Goal: Complete application form

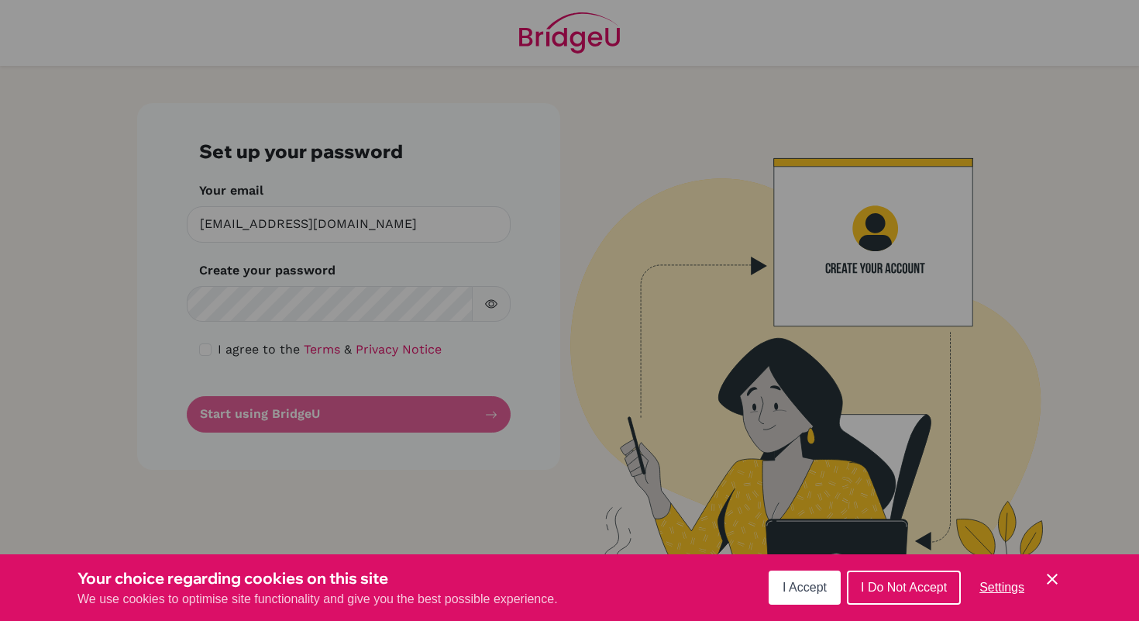
click at [801, 593] on span "I Accept" at bounding box center [805, 587] width 44 height 13
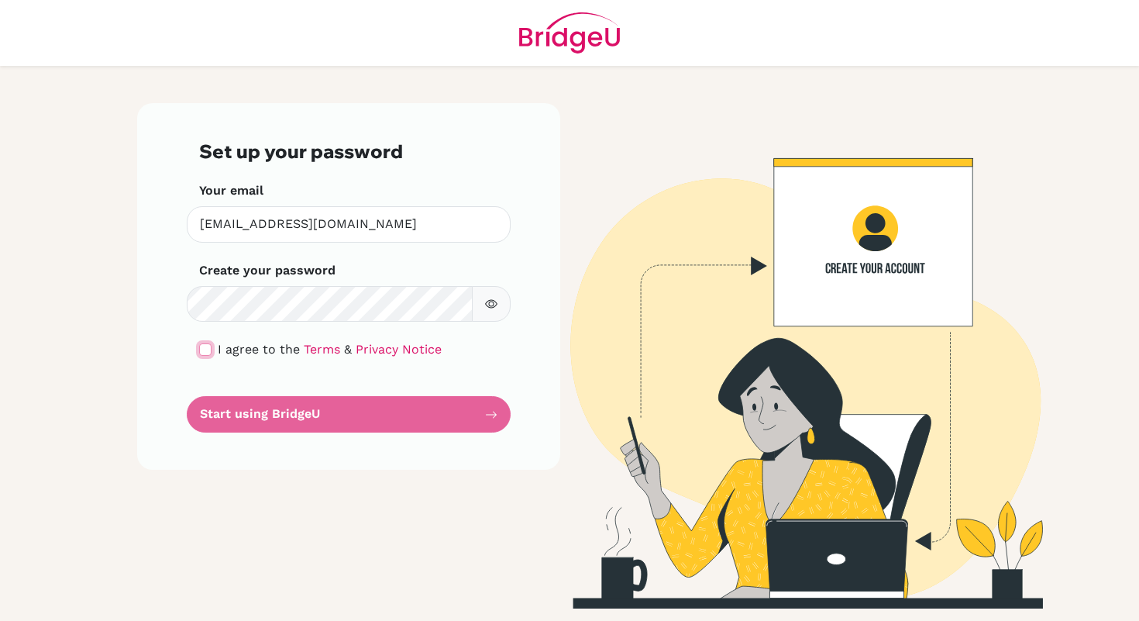
click at [206, 350] on input "checkbox" at bounding box center [205, 349] width 12 height 12
checkbox input "true"
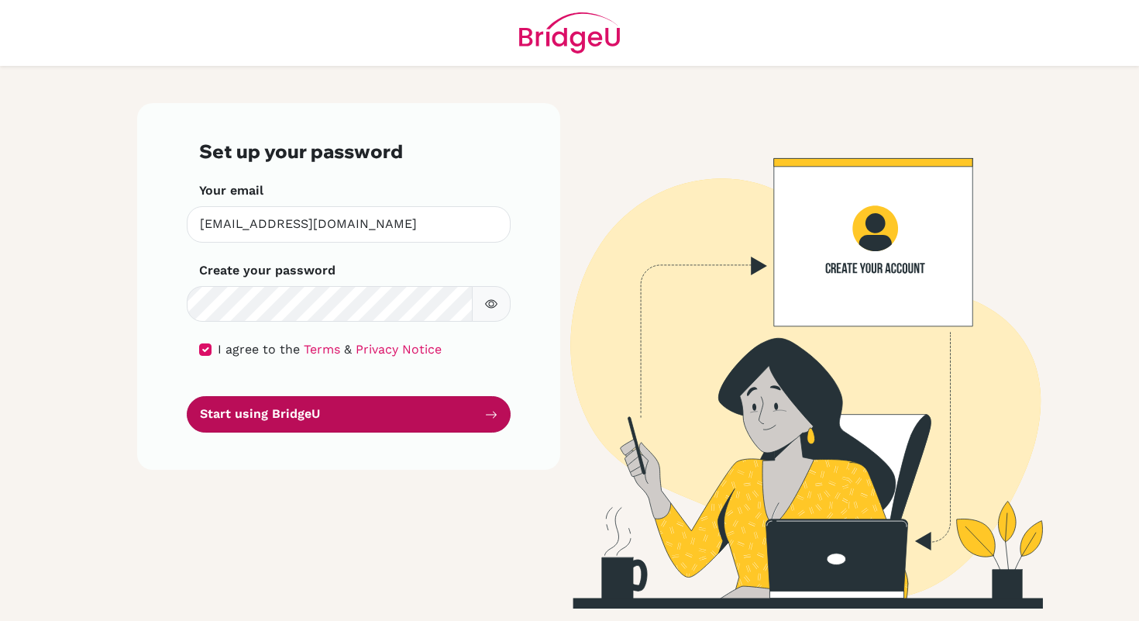
click at [228, 419] on button "Start using BridgeU" at bounding box center [349, 414] width 324 height 36
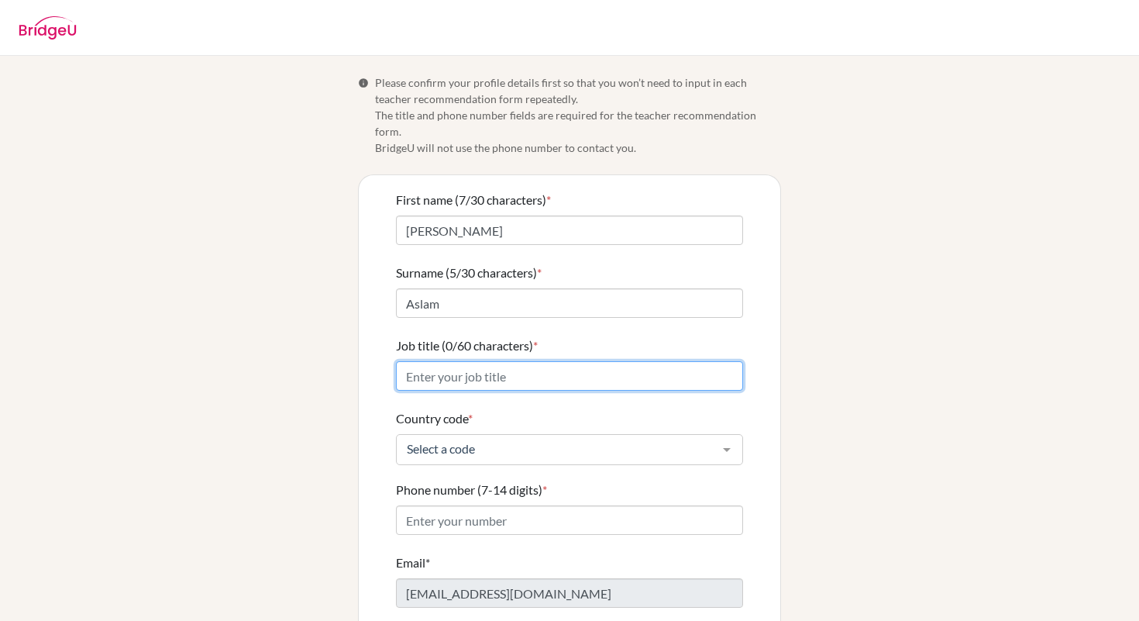
click at [466, 363] on input "Job title (0/60 characters) *" at bounding box center [569, 375] width 347 height 29
type input "High School Math & AP Econ Teacher"
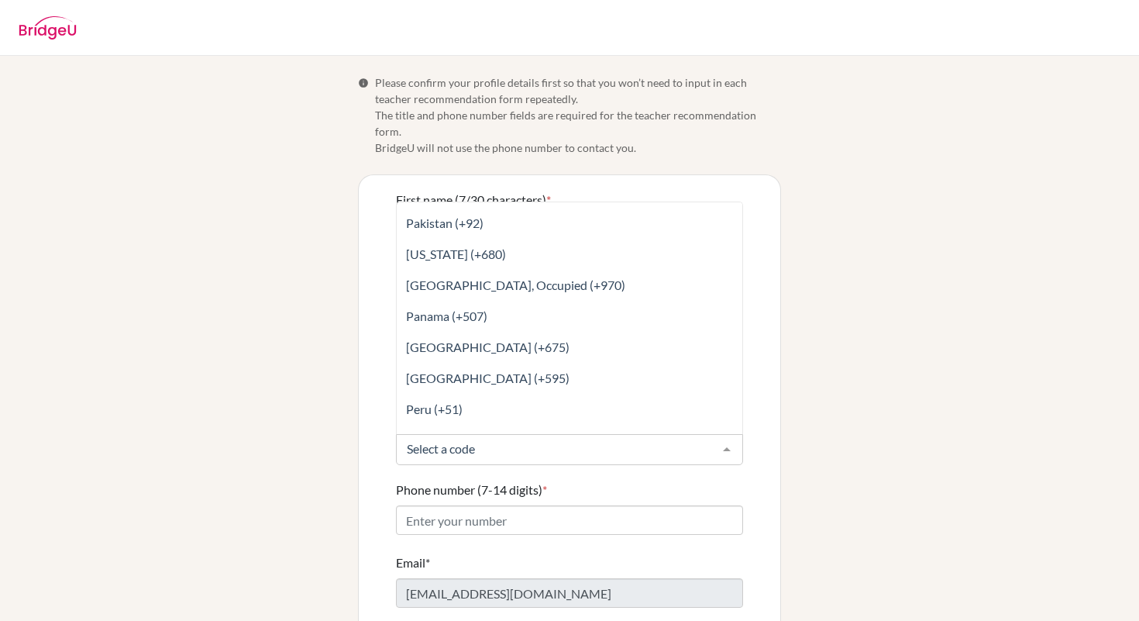
scroll to position [5089, 0]
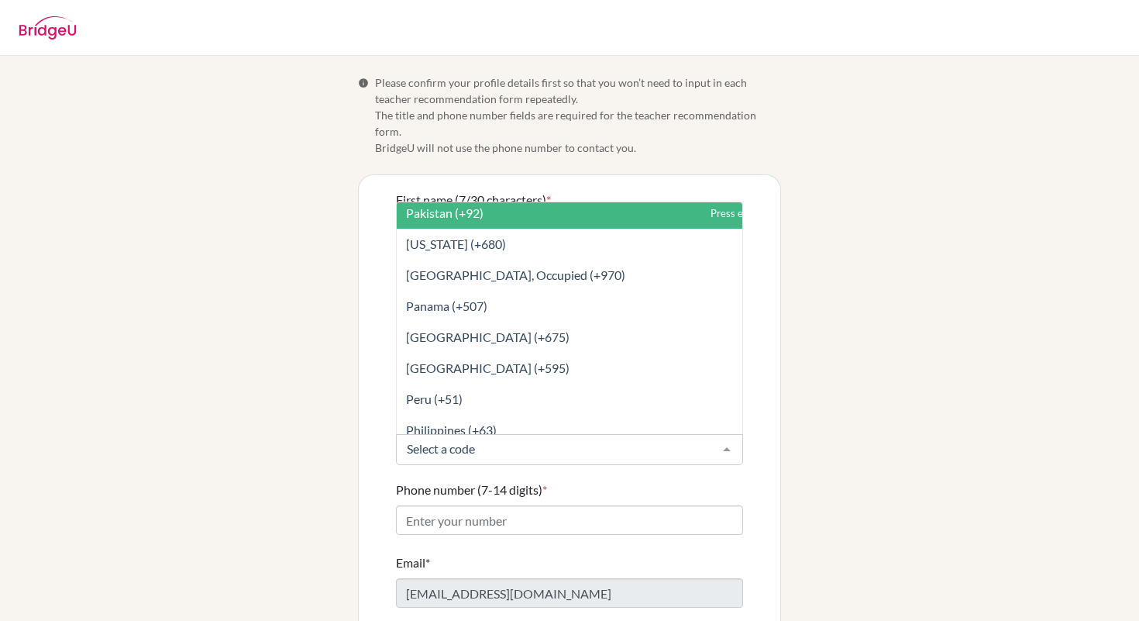
click at [549, 198] on span "Pakistan (+92)" at bounding box center [604, 213] width 415 height 31
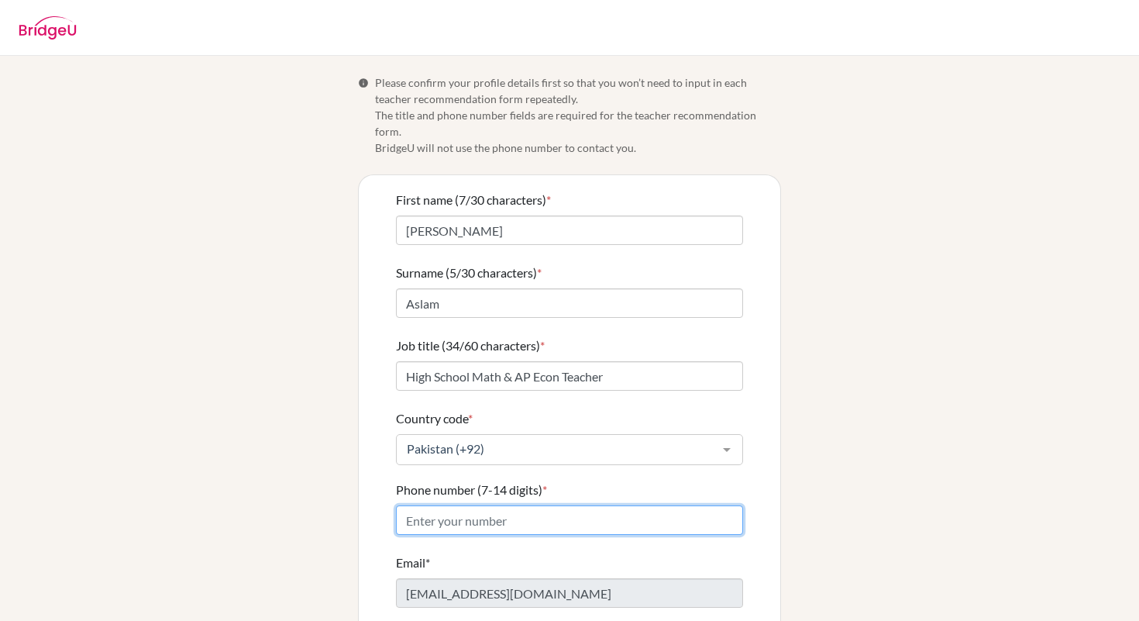
click at [428, 507] on input "Phone number (7-14 digits) *" at bounding box center [569, 519] width 347 height 29
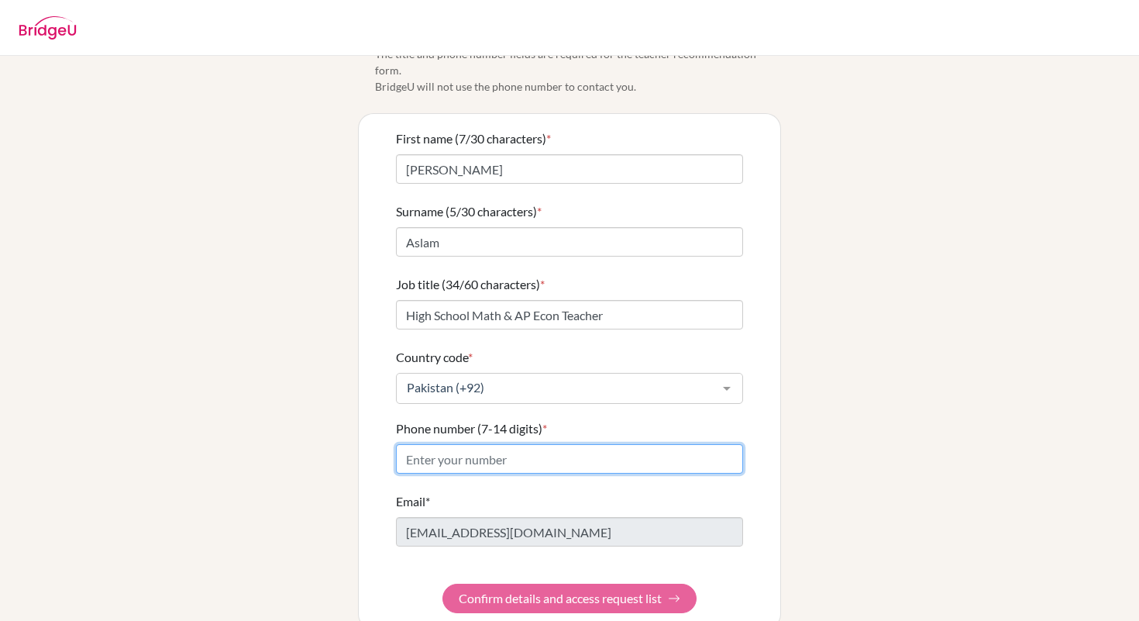
scroll to position [72, 0]
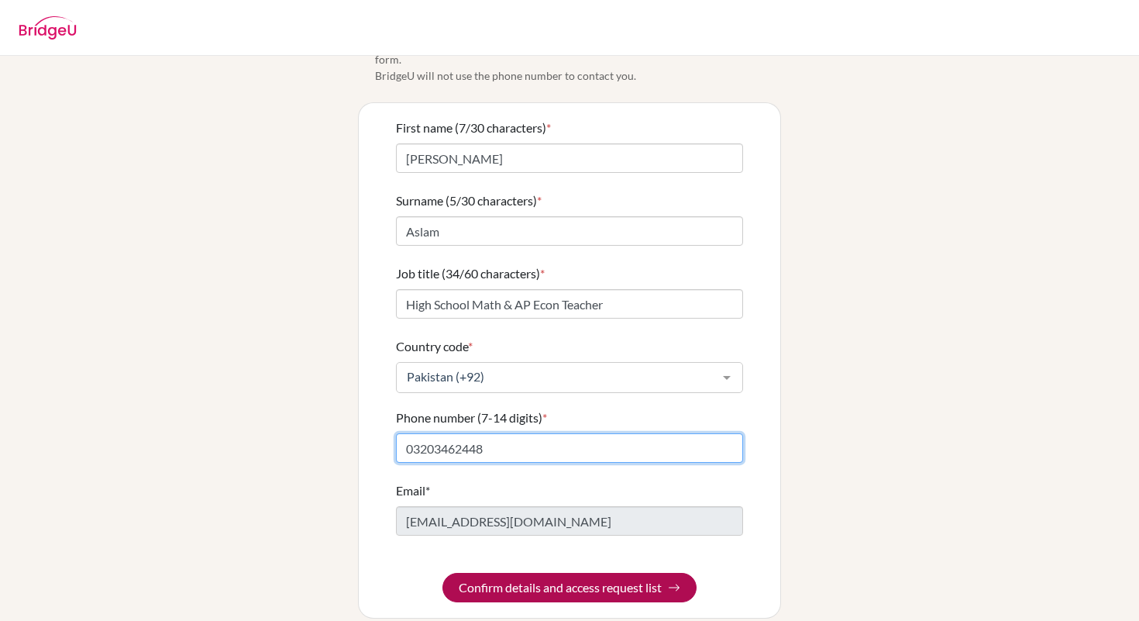
type input "03203462448"
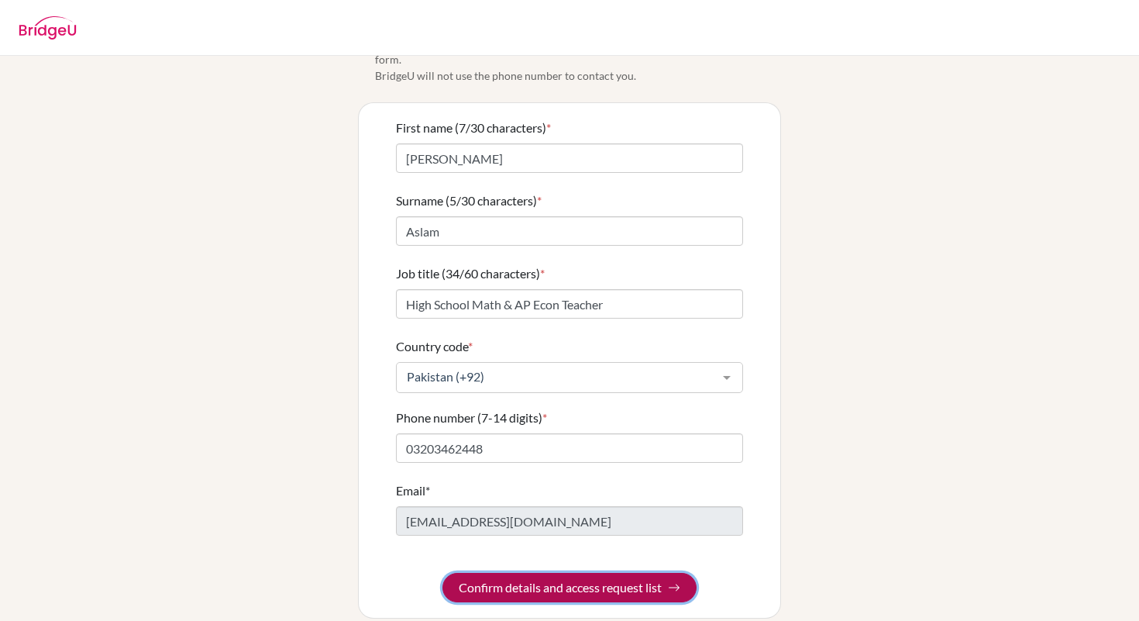
click at [494, 573] on button "Confirm details and access request list" at bounding box center [570, 587] width 254 height 29
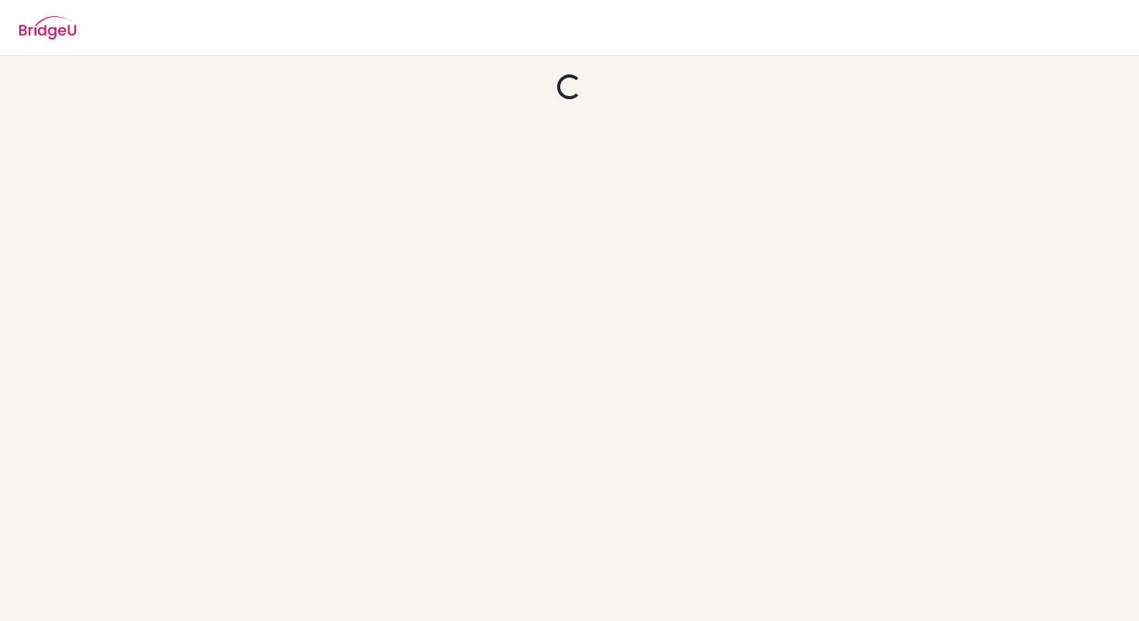
scroll to position [0, 0]
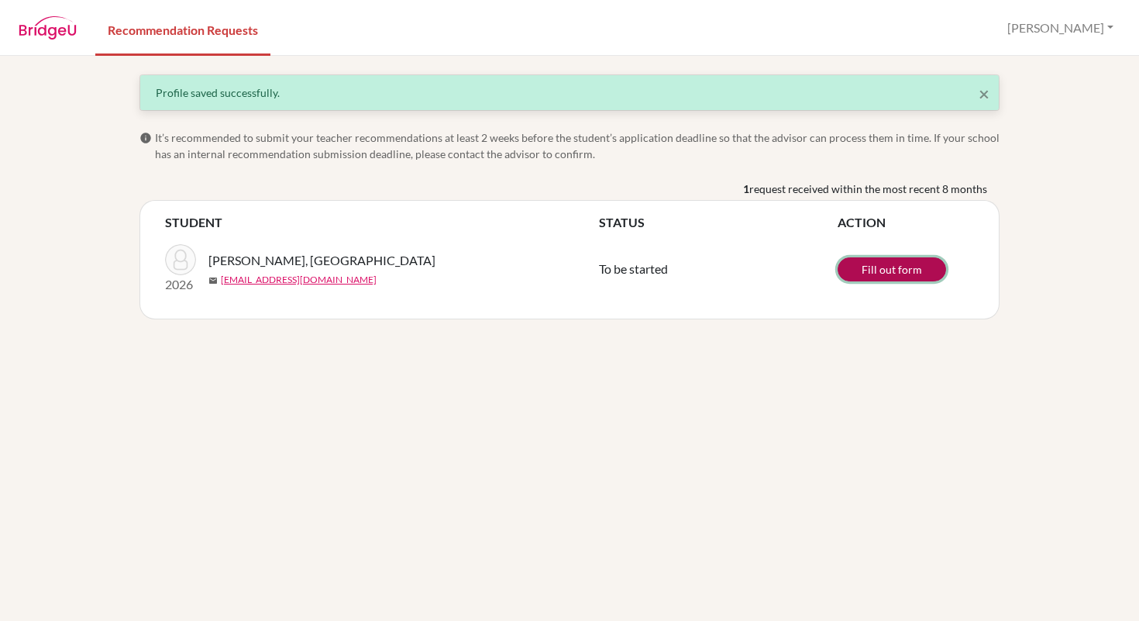
click at [870, 269] on link "Fill out form" at bounding box center [892, 269] width 109 height 24
